Goal: Task Accomplishment & Management: Use online tool/utility

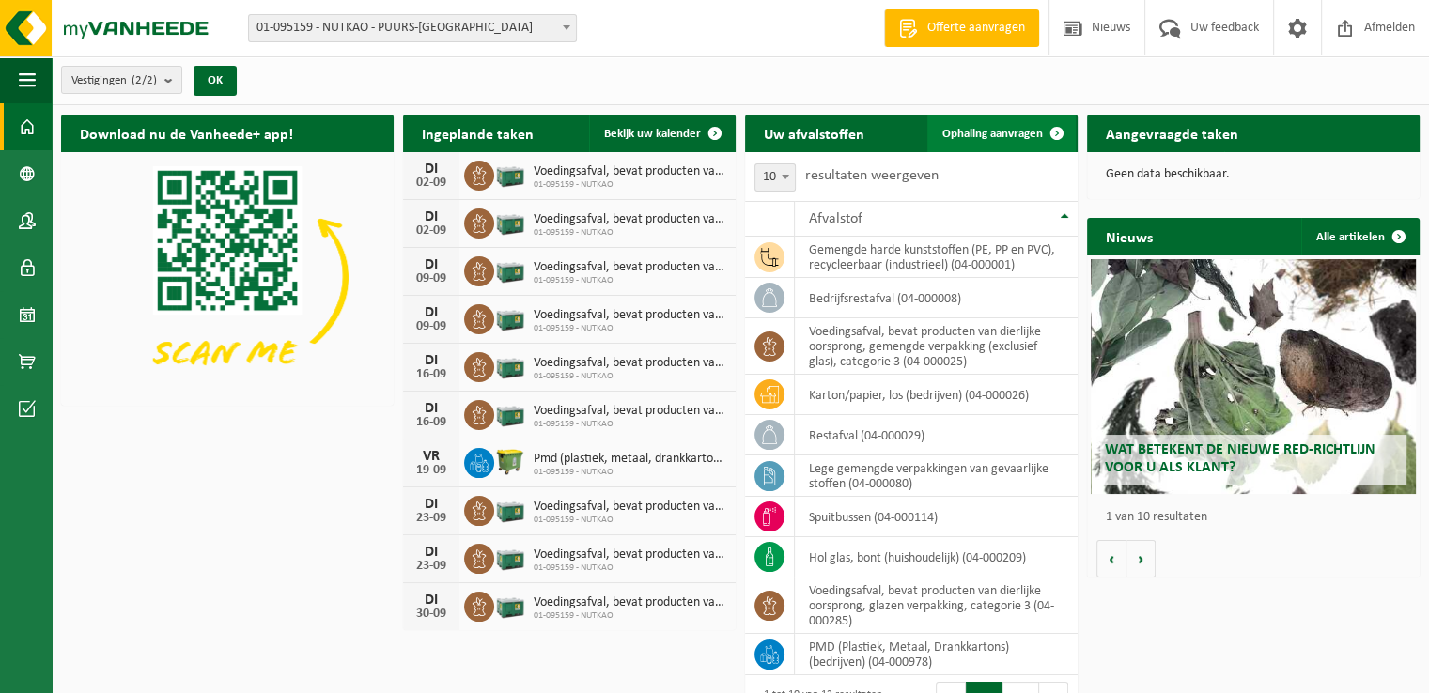
click at [988, 132] on span "Ophaling aanvragen" at bounding box center [993, 134] width 101 height 12
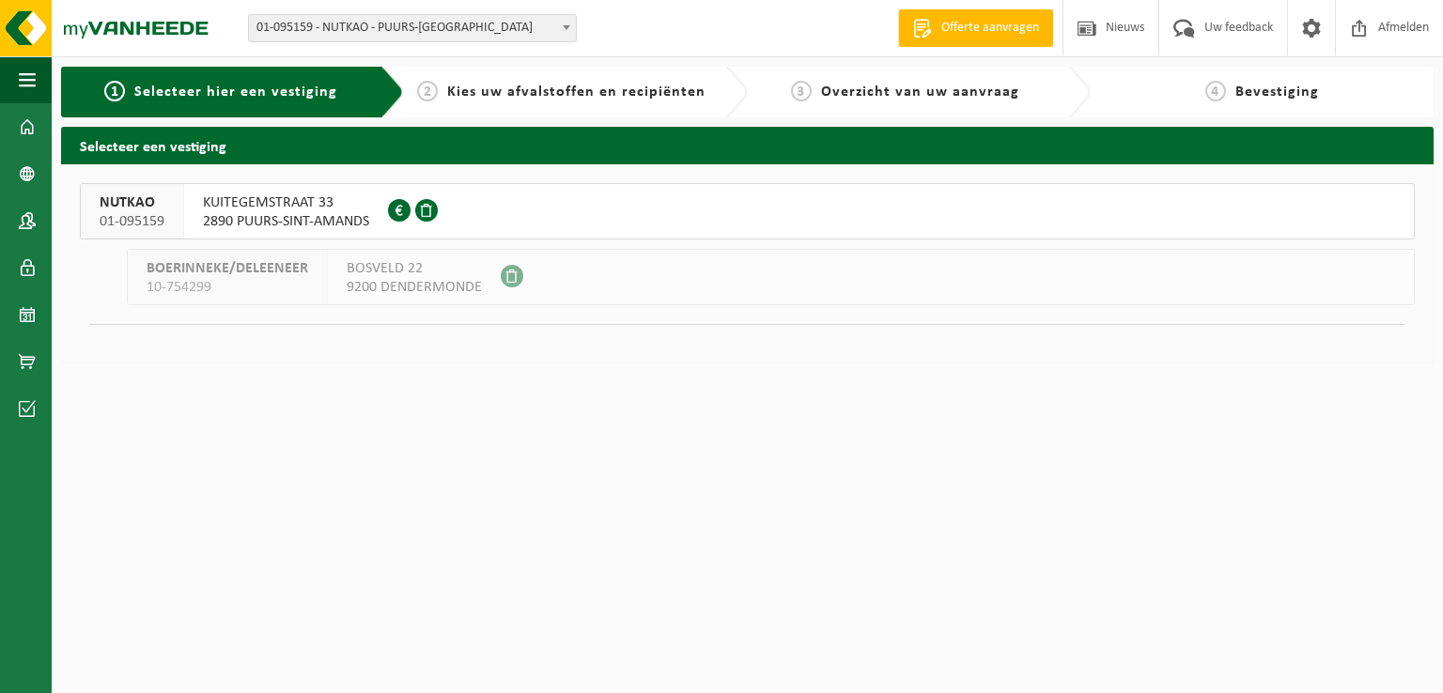
click at [445, 196] on button "NUTKAO 01-095159 KUITEGEMSTRAAT 33 2890 PUURS-SINT-AMANDS 0412.757.764" at bounding box center [747, 211] width 1335 height 56
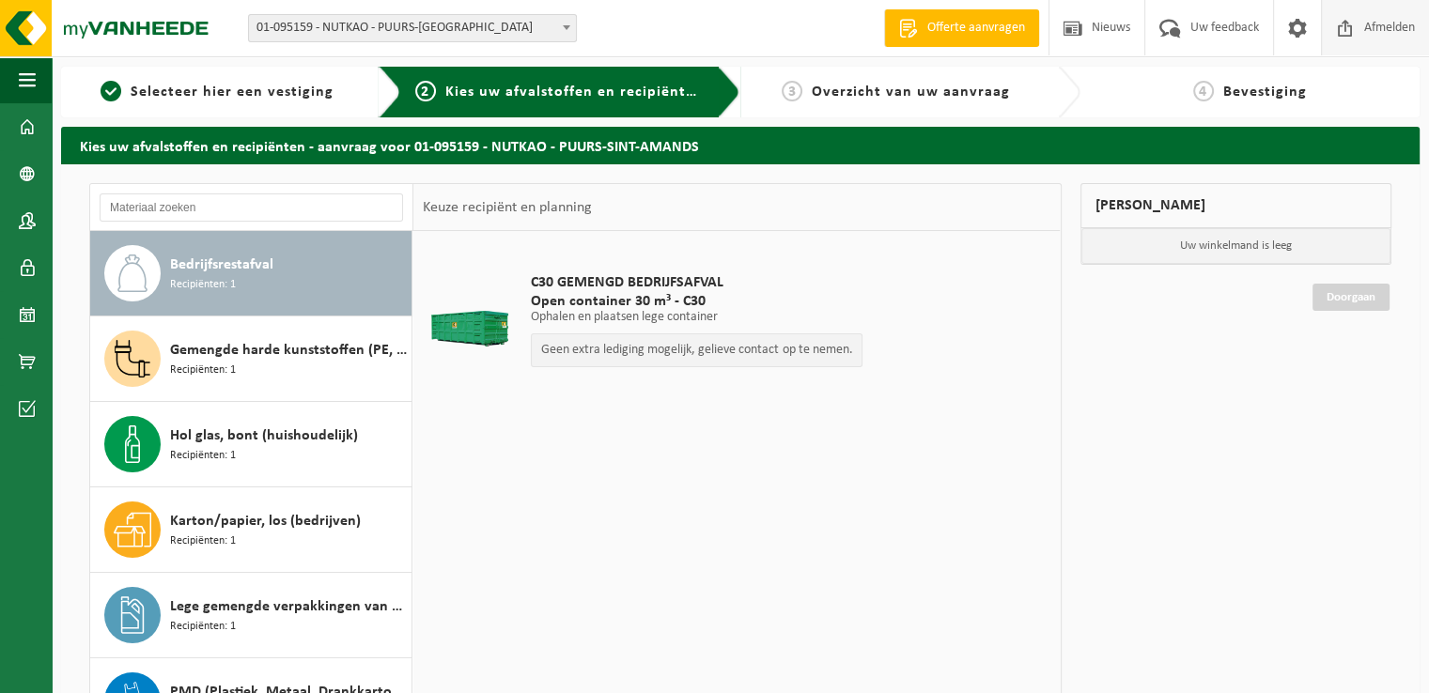
click at [1357, 30] on span at bounding box center [1346, 27] width 28 height 55
